Goal: Check status: Check status

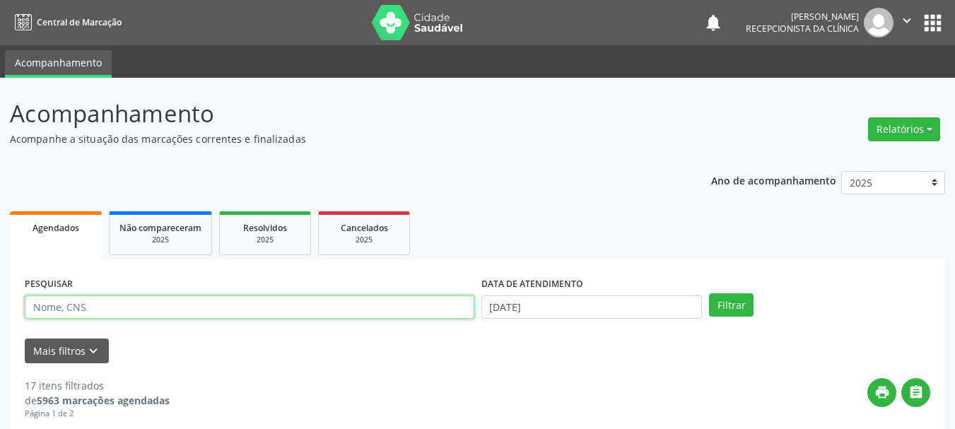
click at [376, 306] on input "text" at bounding box center [249, 307] width 449 height 24
type input "708204151430847"
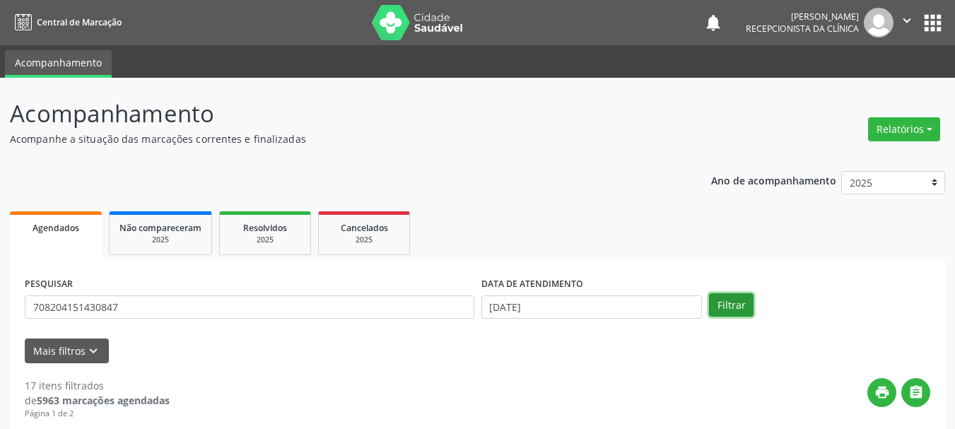
click at [725, 305] on button "Filtrar" at bounding box center [731, 305] width 45 height 24
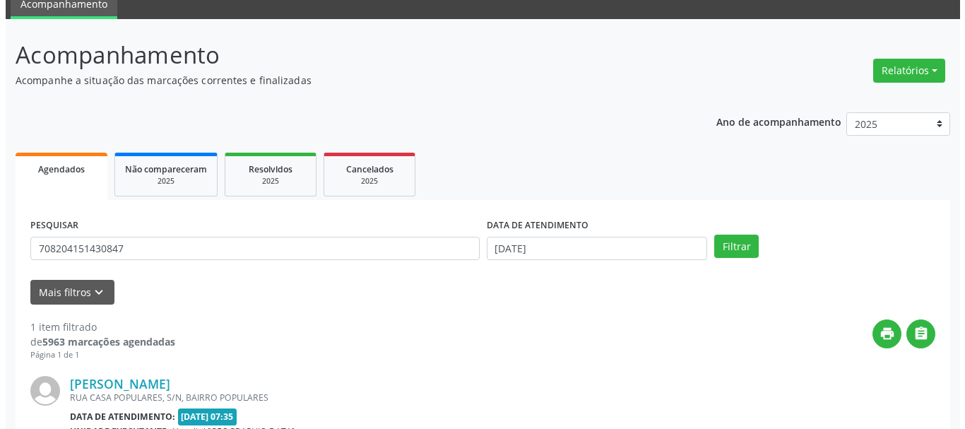
scroll to position [206, 0]
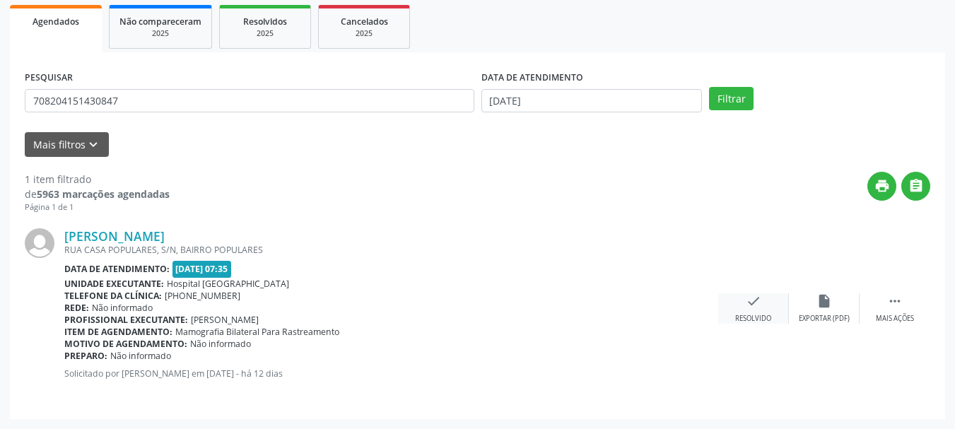
click at [727, 294] on div "check Resolvido" at bounding box center [753, 308] width 71 height 30
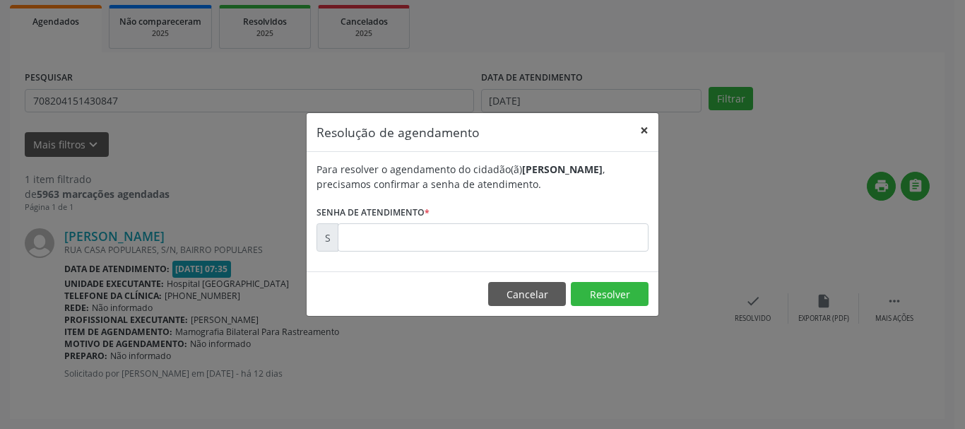
click at [640, 134] on button "×" at bounding box center [644, 130] width 28 height 35
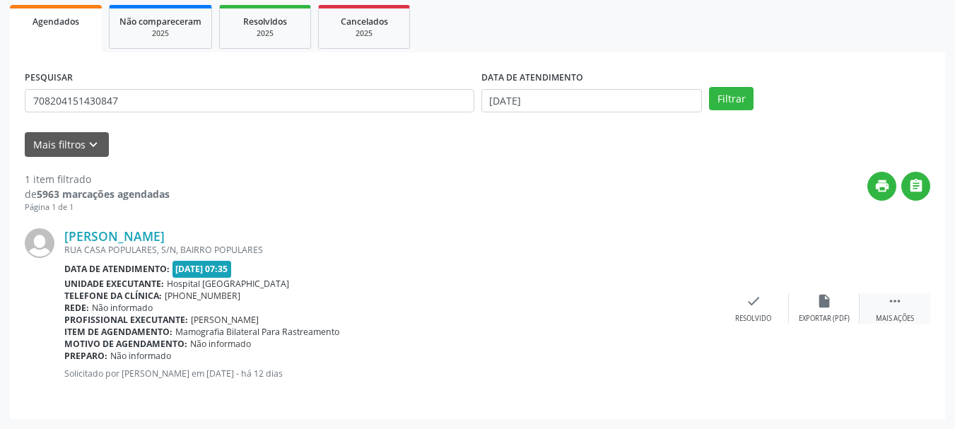
click at [883, 297] on div " Mais ações" at bounding box center [894, 308] width 71 height 30
click at [695, 310] on div "print Imprimir" at bounding box center [682, 308] width 71 height 30
click at [539, 305] on icon "check" at bounding box center [542, 301] width 16 height 16
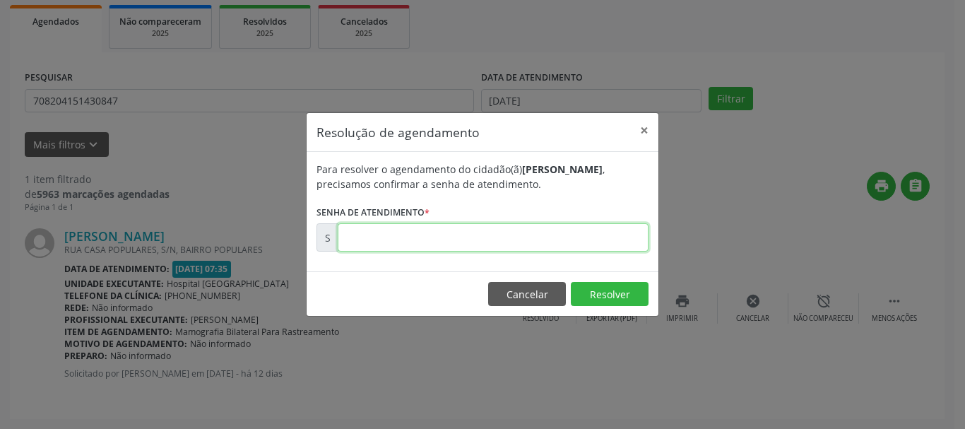
click at [396, 232] on input "text" at bounding box center [493, 237] width 311 height 28
paste input "00175469"
type input "00175469"
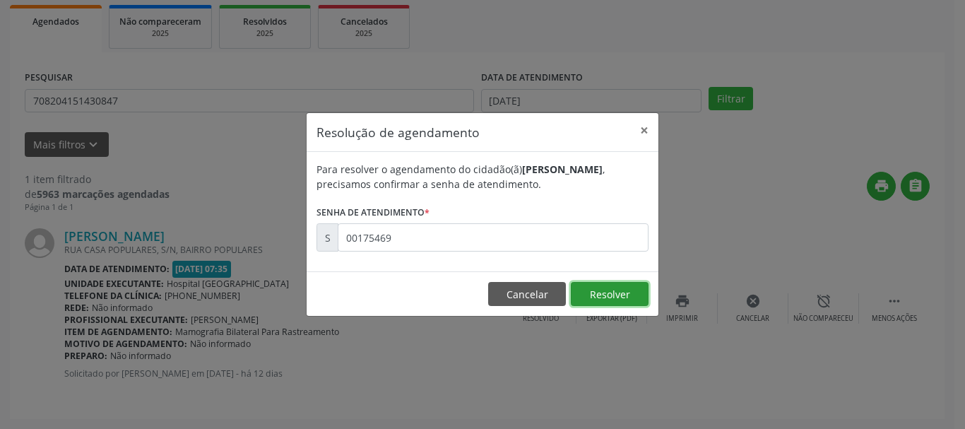
click at [589, 294] on button "Resolver" at bounding box center [610, 294] width 78 height 24
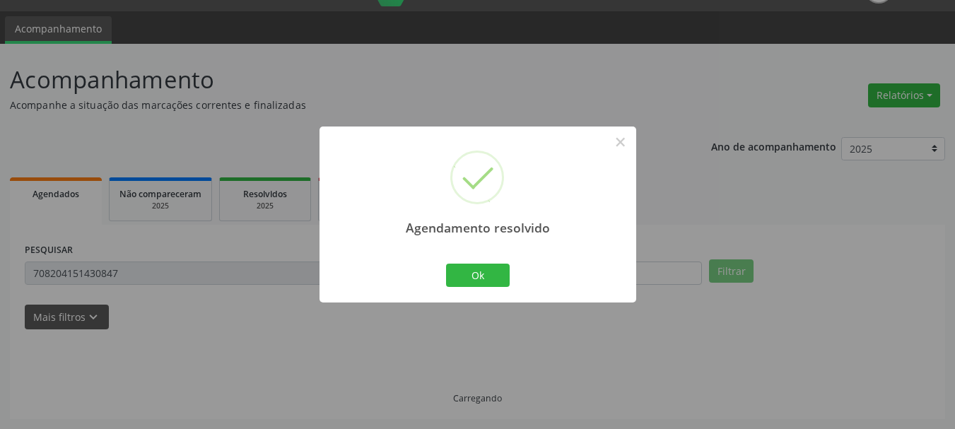
scroll to position [4, 0]
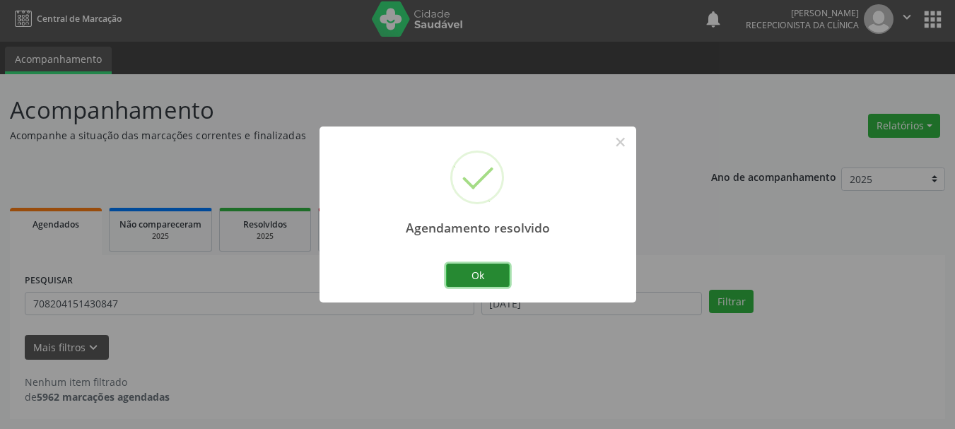
drag, startPoint x: 473, startPoint y: 282, endPoint x: 264, endPoint y: 288, distance: 210.0
click at [474, 282] on button "Ok" at bounding box center [478, 276] width 64 height 24
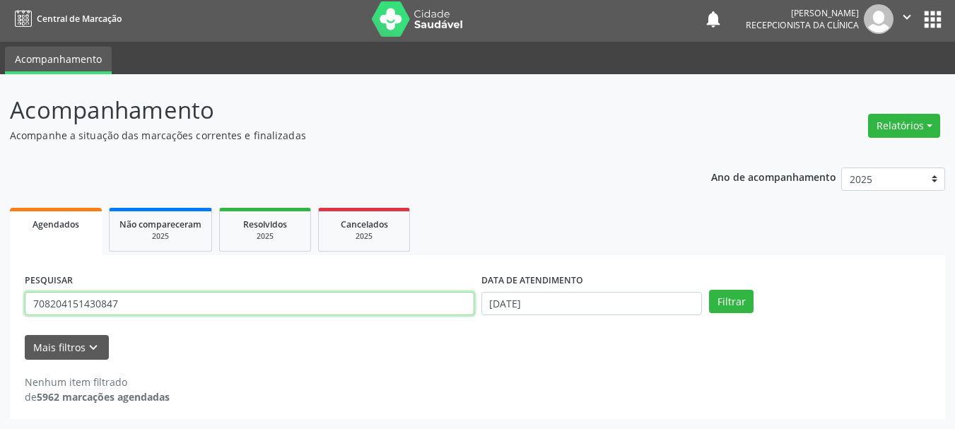
drag, startPoint x: 131, startPoint y: 312, endPoint x: 0, endPoint y: 307, distance: 131.5
click at [0, 307] on div "Acompanhamento Acompanhe a situação das marcações correntes e finalizadas Relat…" at bounding box center [477, 251] width 955 height 355
type input "700708925281978"
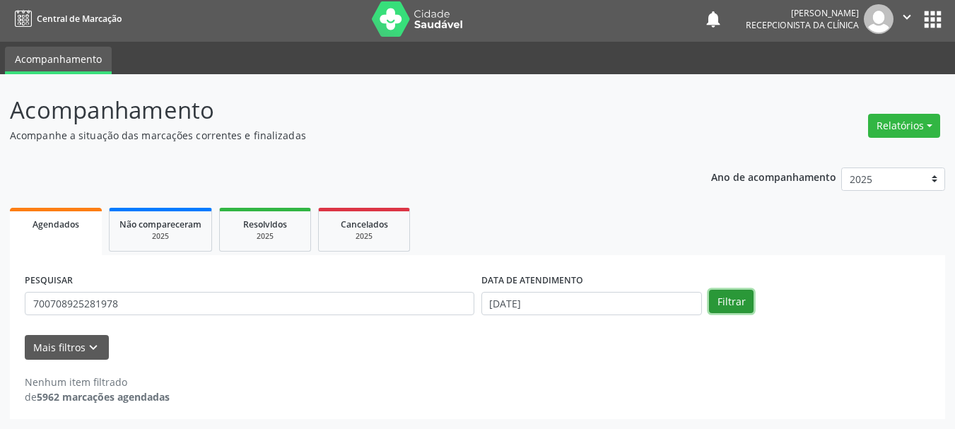
drag, startPoint x: 731, startPoint y: 308, endPoint x: 736, endPoint y: 324, distance: 16.3
click at [732, 314] on div "PESQUISAR 700708925281978 DATA DE ATENDIMENTO [DATE] Filtrar" at bounding box center [477, 297] width 912 height 55
click at [738, 302] on button "Filtrar" at bounding box center [731, 302] width 45 height 24
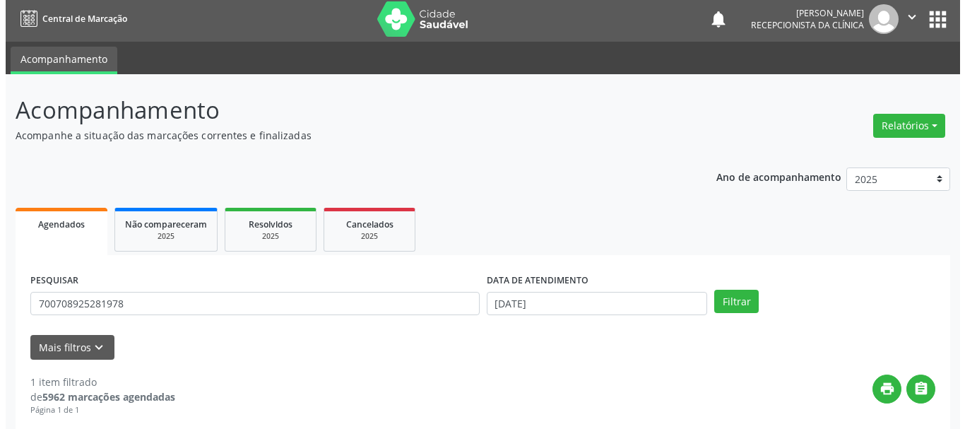
scroll to position [206, 0]
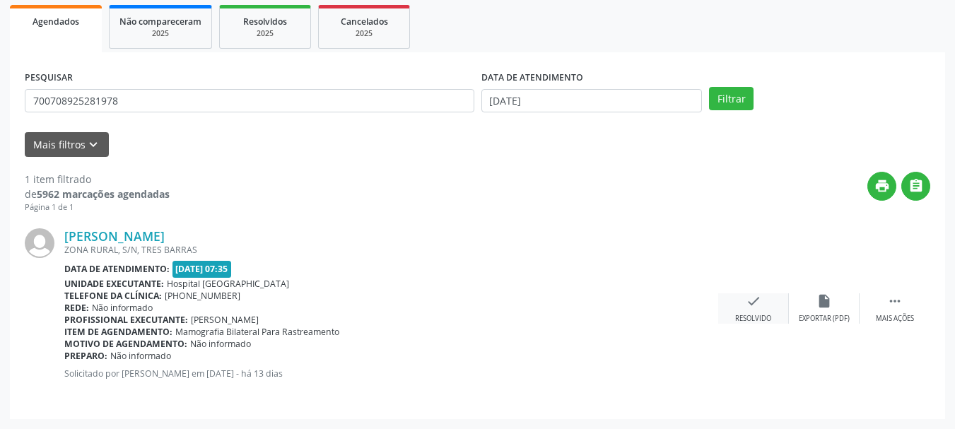
click at [767, 306] on div "check Resolvido" at bounding box center [753, 308] width 71 height 30
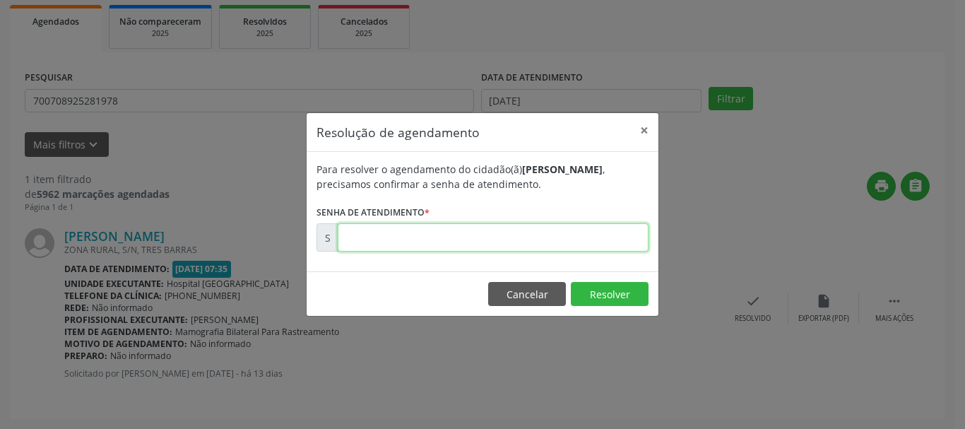
drag, startPoint x: 478, startPoint y: 245, endPoint x: 490, endPoint y: 246, distance: 12.0
click at [478, 245] on input "text" at bounding box center [493, 237] width 311 height 28
type input "00175011"
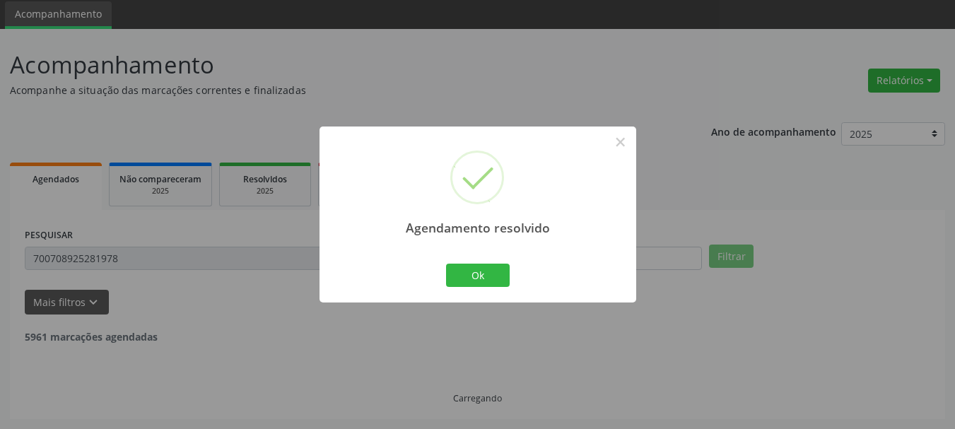
scroll to position [4, 0]
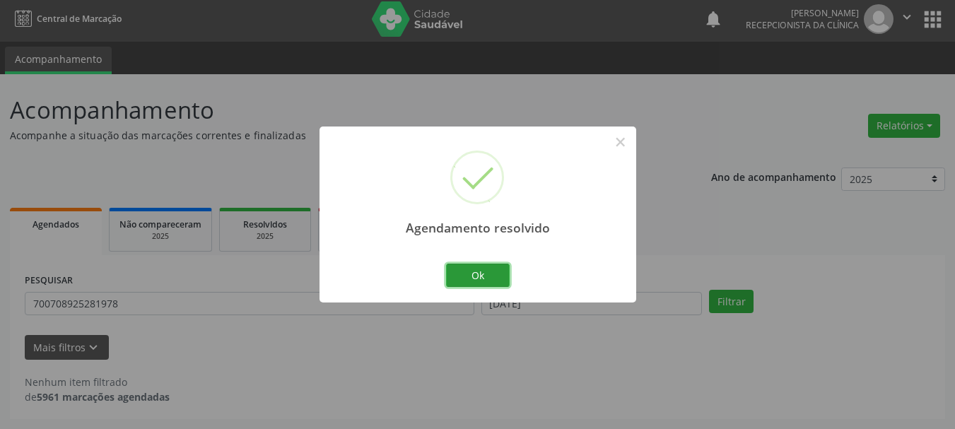
drag, startPoint x: 457, startPoint y: 278, endPoint x: 394, endPoint y: 253, distance: 67.8
click at [459, 278] on button "Ok" at bounding box center [478, 276] width 64 height 24
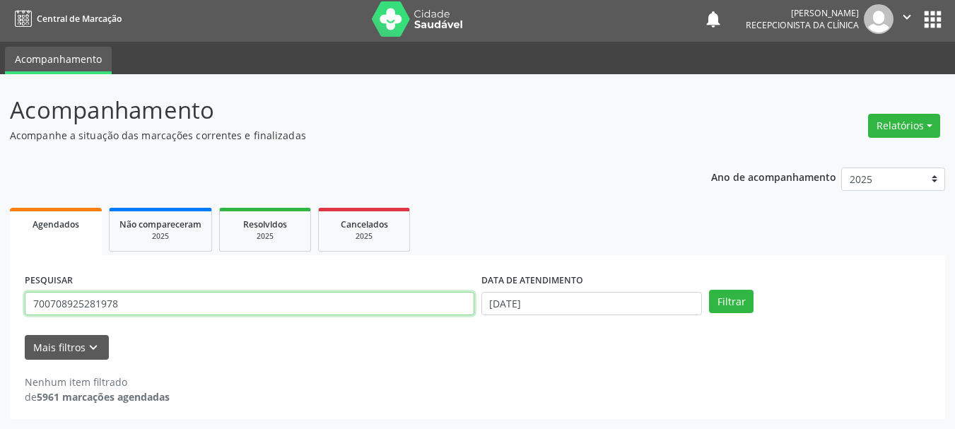
drag, startPoint x: 153, startPoint y: 296, endPoint x: 1, endPoint y: 314, distance: 153.0
click at [0, 314] on div "Acompanhamento Acompanhe a situação das marcações correntes e finalizadas Relat…" at bounding box center [477, 251] width 955 height 355
type input "700002353351101"
click at [709, 290] on button "Filtrar" at bounding box center [731, 302] width 45 height 24
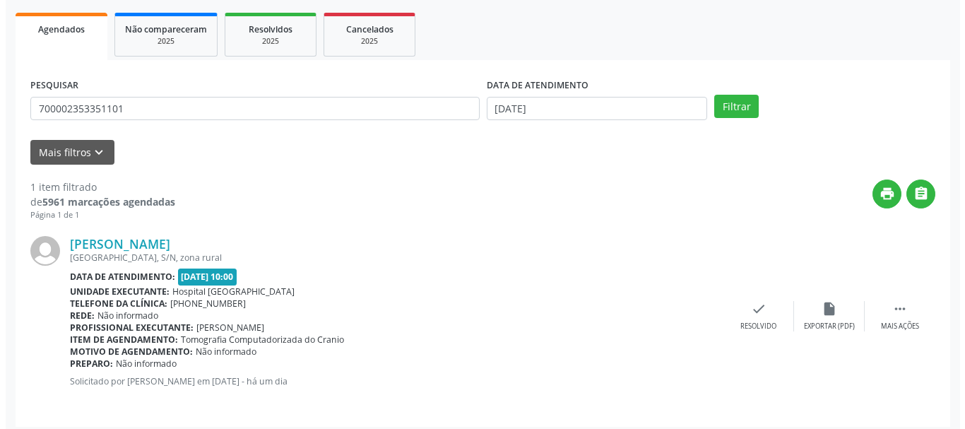
scroll to position [206, 0]
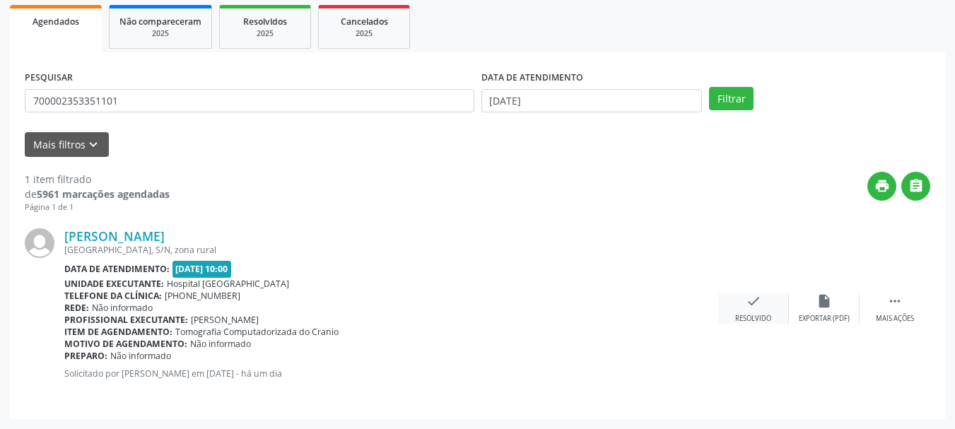
click at [746, 306] on icon "check" at bounding box center [754, 301] width 16 height 16
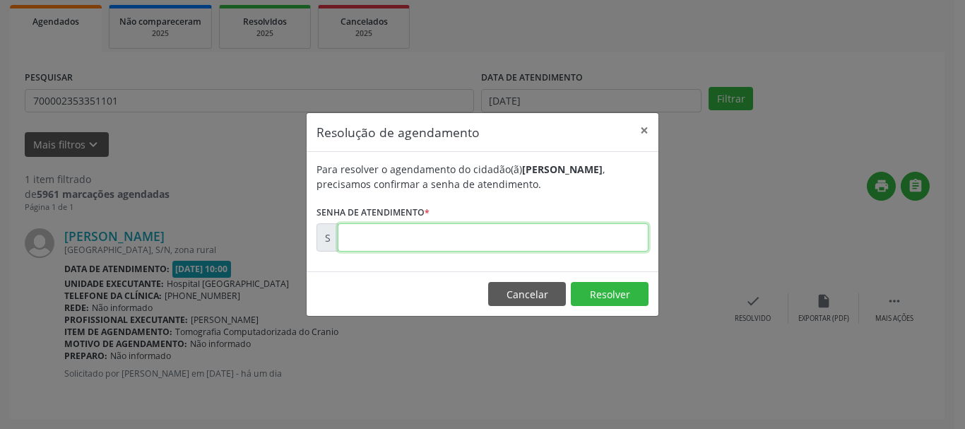
click at [464, 234] on input "text" at bounding box center [493, 237] width 311 height 28
type input "00176873"
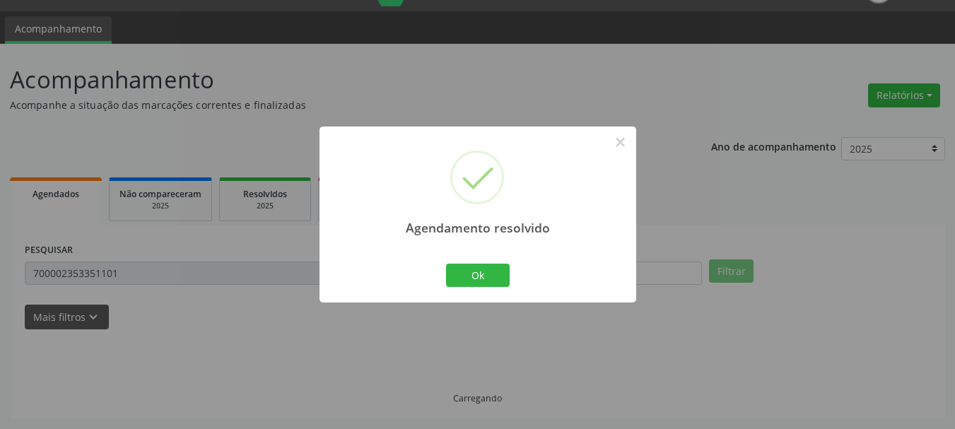
scroll to position [4, 0]
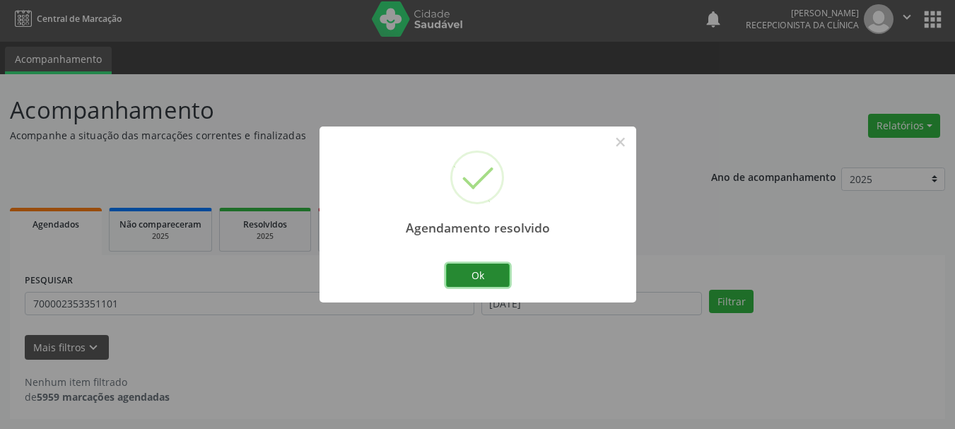
click at [474, 274] on button "Ok" at bounding box center [478, 276] width 64 height 24
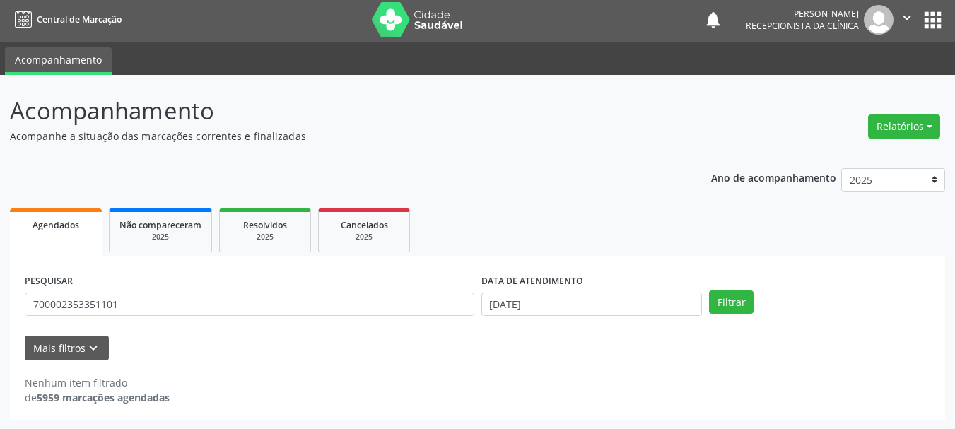
scroll to position [0, 0]
